Goal: Use online tool/utility

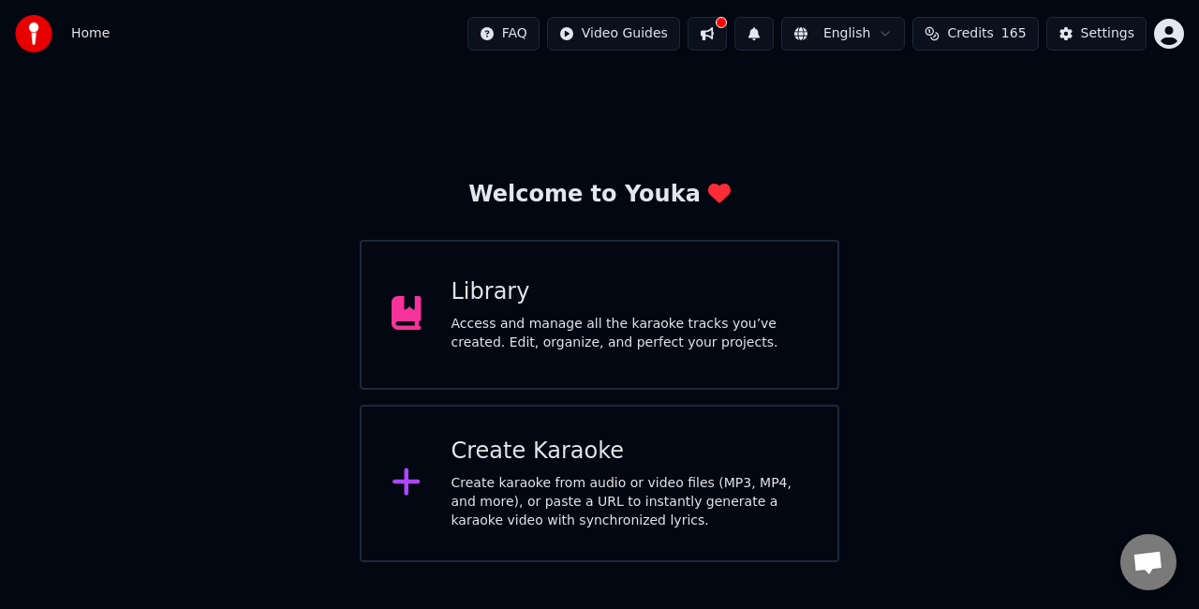
click at [630, 327] on div "Access and manage all the karaoke tracks you’ve created. Edit, organize, and pe…" at bounding box center [629, 333] width 357 height 37
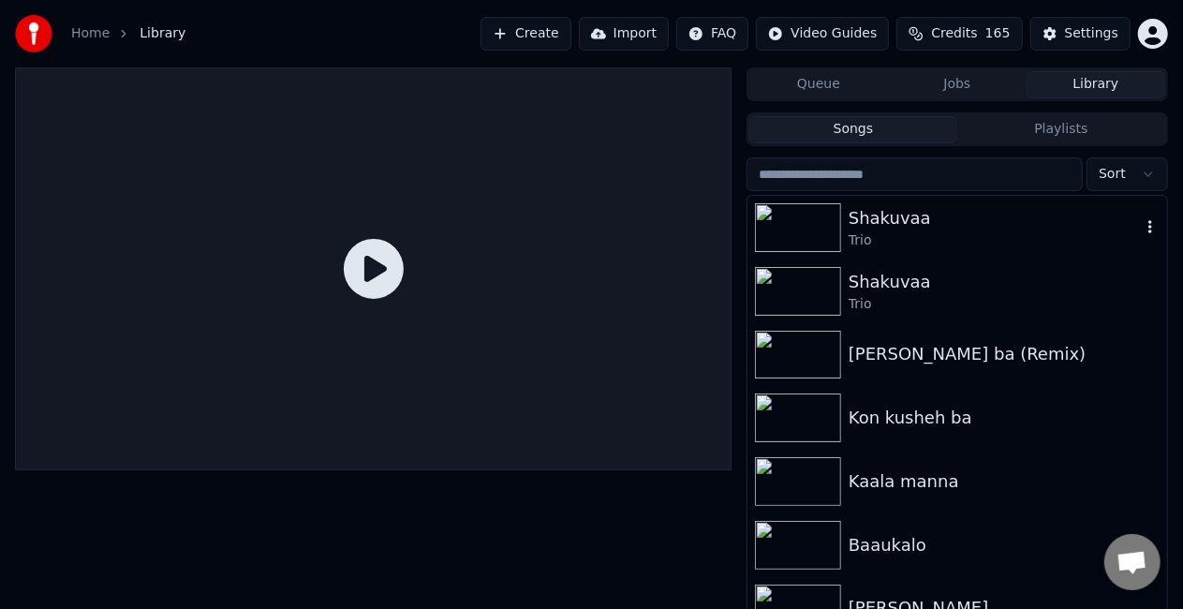
click at [861, 240] on div "Trio" at bounding box center [994, 240] width 292 height 19
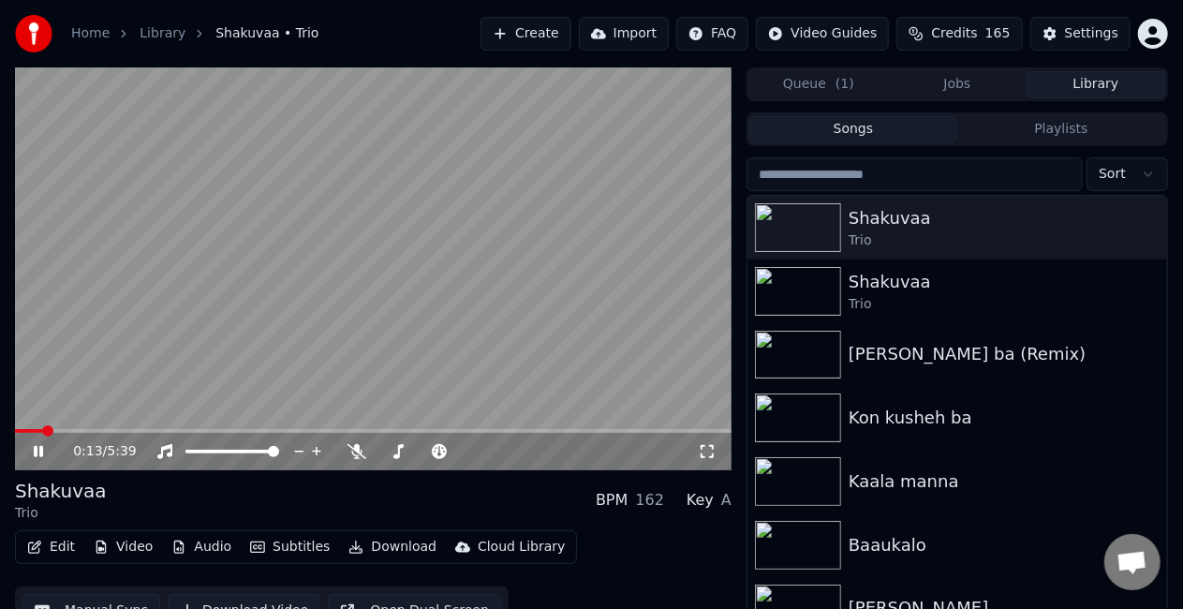
click at [41, 430] on span at bounding box center [373, 431] width 716 height 4
click at [66, 430] on span at bounding box center [373, 431] width 716 height 4
click at [229, 450] on span at bounding box center [207, 452] width 44 height 4
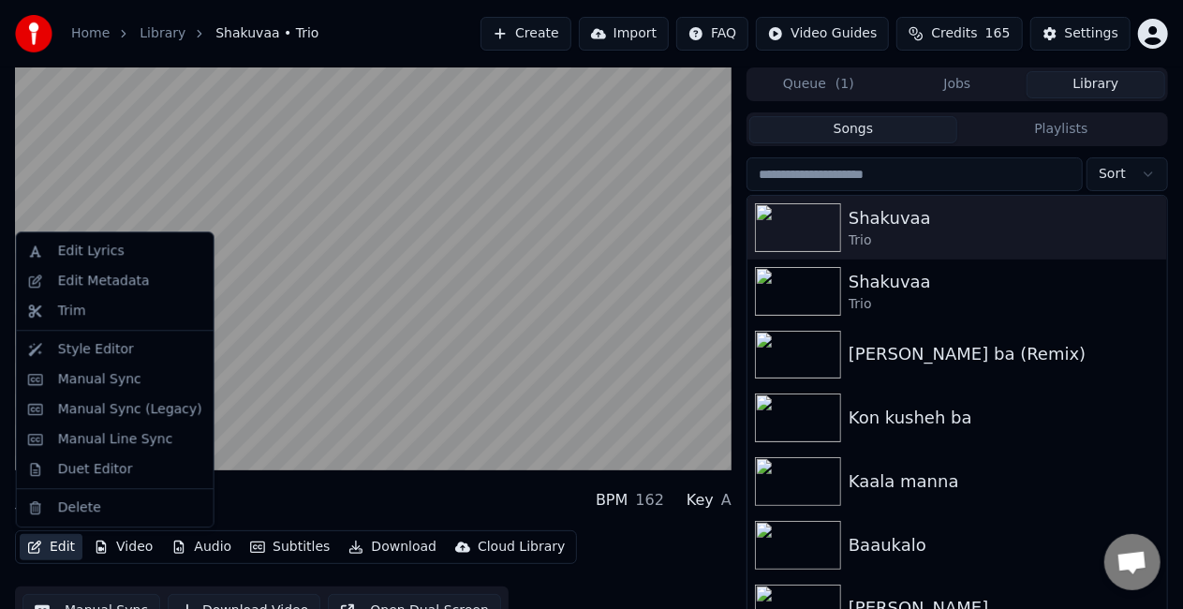
click at [70, 543] on button "Edit" at bounding box center [51, 547] width 63 height 26
click at [96, 370] on div "Manual Sync" at bounding box center [99, 379] width 83 height 19
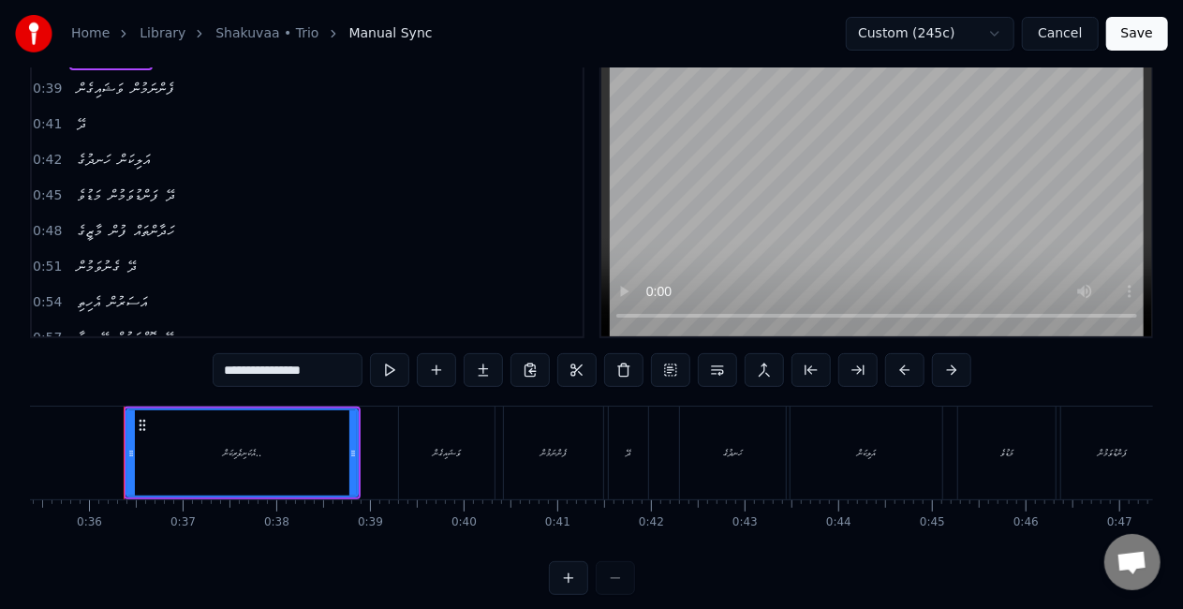
scroll to position [94, 0]
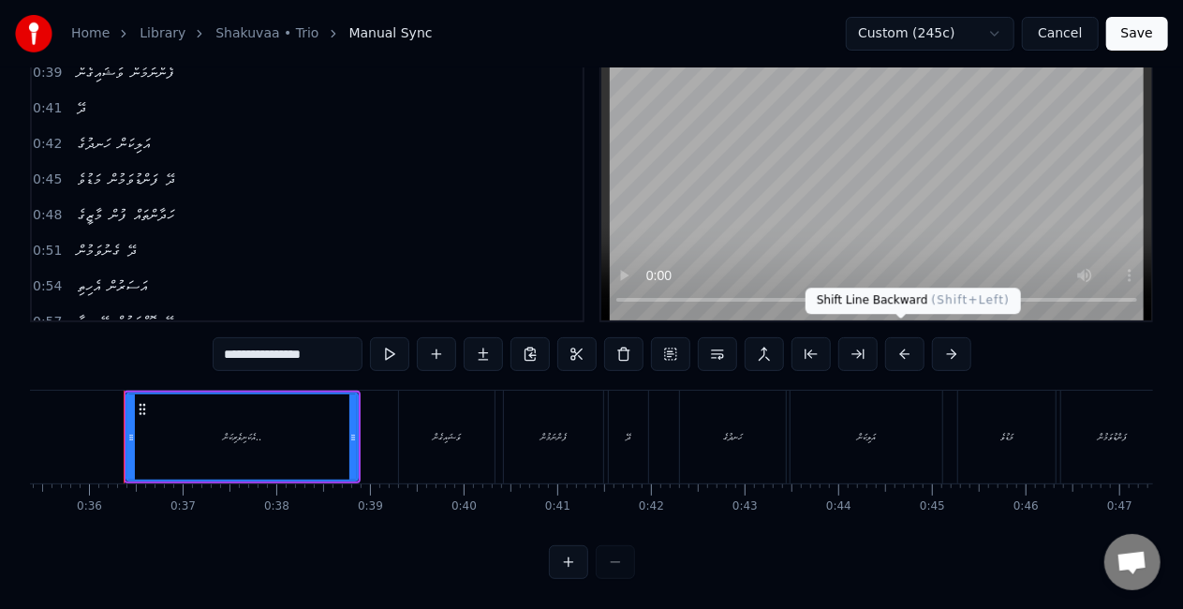
click at [886, 341] on button at bounding box center [904, 354] width 39 height 34
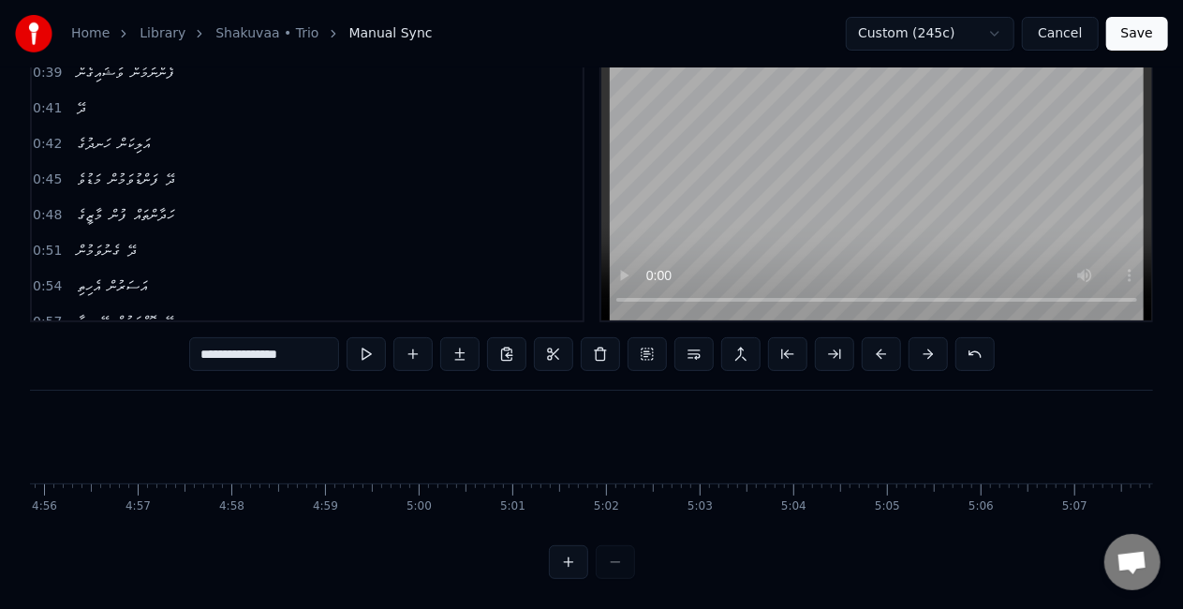
scroll to position [0, 21621]
